Goal: Transaction & Acquisition: Purchase product/service

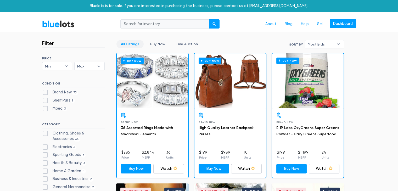
click at [55, 23] on link "BlueLots" at bounding box center [58, 24] width 32 height 8
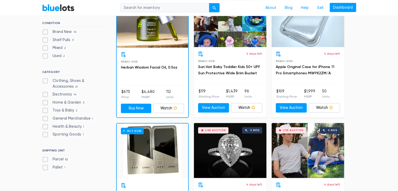
scroll to position [209, 0]
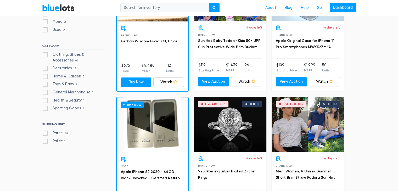
click at [43, 109] on label "Sporting Goods 1" at bounding box center [63, 108] width 43 height 6
click at [43, 109] on Goods"] "Sporting Goods 1" at bounding box center [43, 106] width 3 height 3
checkbox Goods"] "true"
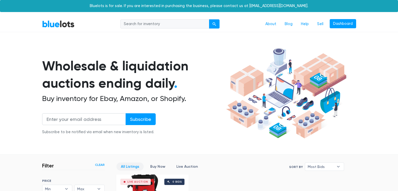
scroll to position [141, 0]
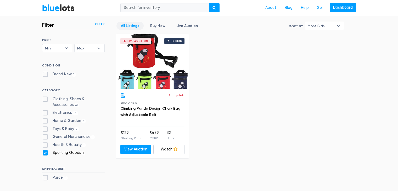
click at [157, 70] on div "Live Auction 0 bids" at bounding box center [152, 61] width 72 height 55
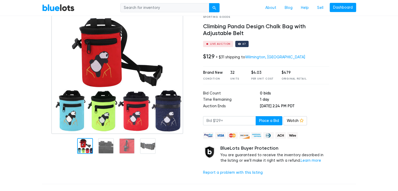
scroll to position [26, 0]
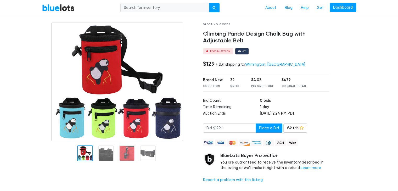
click at [93, 103] on img at bounding box center [117, 82] width 132 height 119
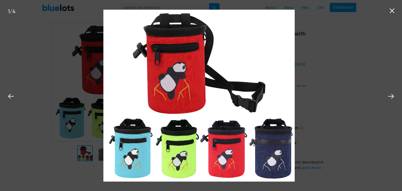
click at [335, 88] on div "1 / 4" at bounding box center [201, 95] width 402 height 191
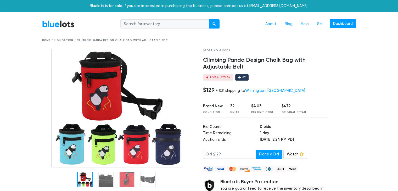
click at [60, 26] on link "BlueLots" at bounding box center [58, 24] width 32 height 8
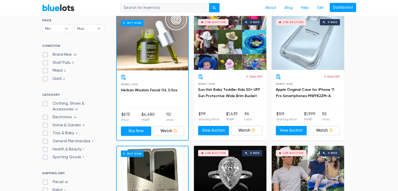
scroll to position [183, 0]
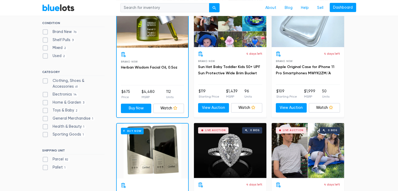
click at [46, 94] on label "Electronics 14" at bounding box center [60, 95] width 36 height 6
click at [46, 94] on input "Electronics 14" at bounding box center [43, 93] width 3 height 3
checkbox input "true"
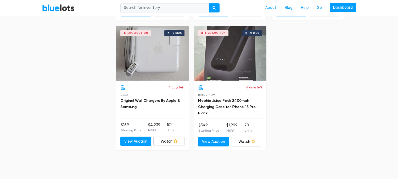
scroll to position [900, 0]
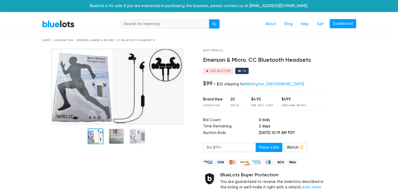
click at [77, 95] on img at bounding box center [117, 87] width 132 height 76
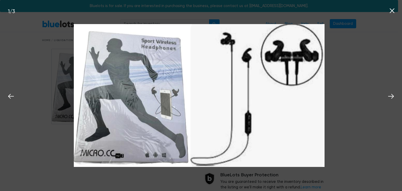
click at [340, 85] on div "1 / 3" at bounding box center [201, 95] width 402 height 191
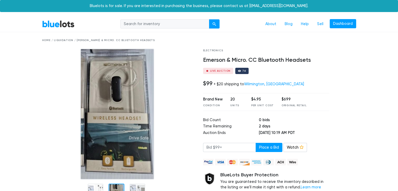
click at [118, 138] on img at bounding box center [117, 114] width 74 height 131
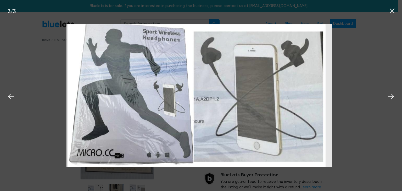
click at [395, 12] on icon at bounding box center [392, 11] width 8 height 8
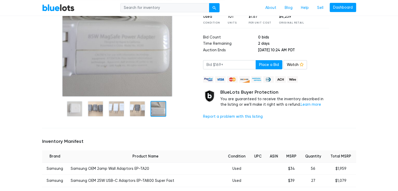
scroll to position [131, 0]
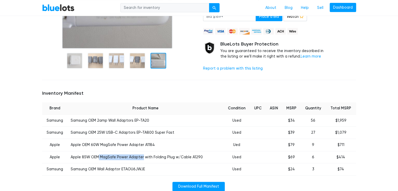
drag, startPoint x: 99, startPoint y: 157, endPoint x: 142, endPoint y: 157, distance: 43.4
click at [142, 157] on td "Apple 85W OEM MagSafe Power Adapter with Folding Plug w/Cable A1290" at bounding box center [146, 157] width 156 height 12
copy td "MagSafe Power Adapter"
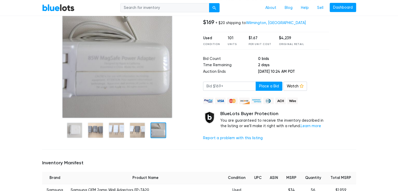
scroll to position [52, 0]
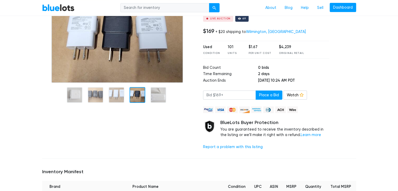
click at [137, 97] on div at bounding box center [138, 95] width 16 height 16
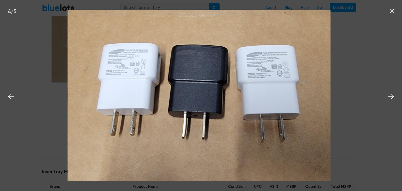
click at [343, 91] on div "4 / 5" at bounding box center [201, 95] width 402 height 191
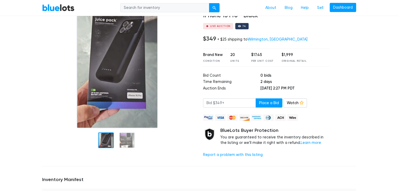
scroll to position [52, 0]
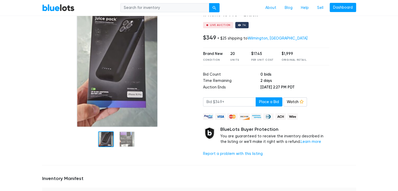
click at [144, 84] on img at bounding box center [117, 61] width 81 height 131
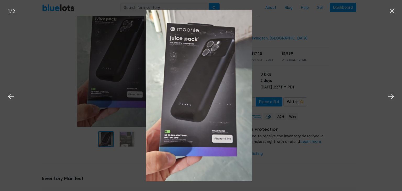
click at [303, 99] on div "1 / 2" at bounding box center [201, 95] width 402 height 191
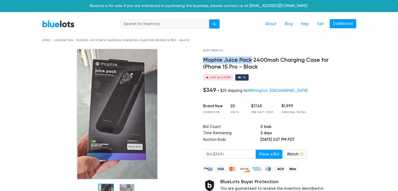
drag, startPoint x: 203, startPoint y: 60, endPoint x: 251, endPoint y: 60, distance: 48.7
click at [251, 60] on div "Electronics Mophie Juice Pack 2400mah Charging Case for IPhone 15 Pro - Black L…" at bounding box center [266, 131] width 134 height 165
copy h4 "Mophie Juice Pack"
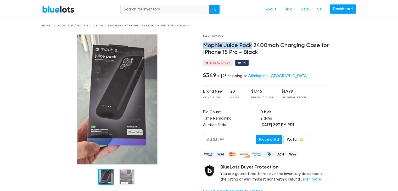
scroll to position [26, 0]
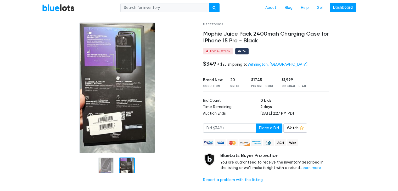
click at [127, 169] on div at bounding box center [127, 166] width 16 height 16
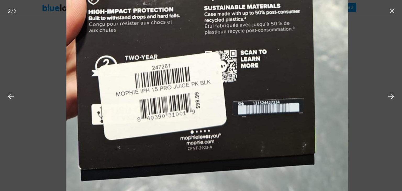
click at [38, 81] on div "2 / 2" at bounding box center [201, 95] width 402 height 191
